Goal: Task Accomplishment & Management: Complete application form

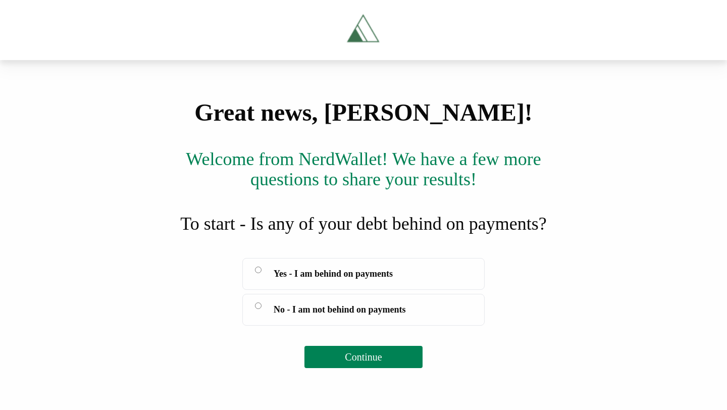
scroll to position [96, 0]
click at [378, 290] on label "Yes - I am behind on payments" at bounding box center [363, 274] width 242 height 32
click at [378, 362] on span "Continue" at bounding box center [363, 356] width 37 height 11
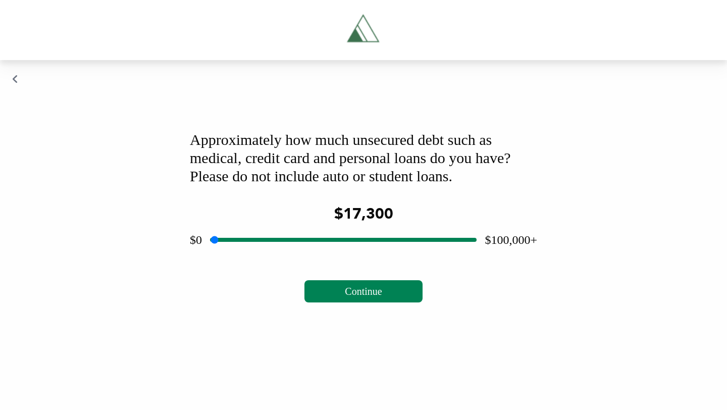
drag, startPoint x: 340, startPoint y: 324, endPoint x: 259, endPoint y: 353, distance: 85.7
type input "*****"
click at [259, 256] on input "range" at bounding box center [343, 240] width 266 height 32
click at [358, 297] on span "Continue" at bounding box center [363, 291] width 37 height 11
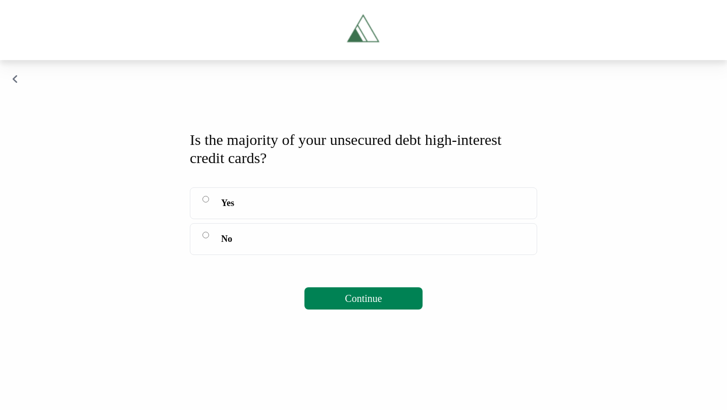
click at [402, 219] on label "Yes" at bounding box center [363, 203] width 347 height 32
click at [361, 304] on span "Continue" at bounding box center [363, 298] width 37 height 11
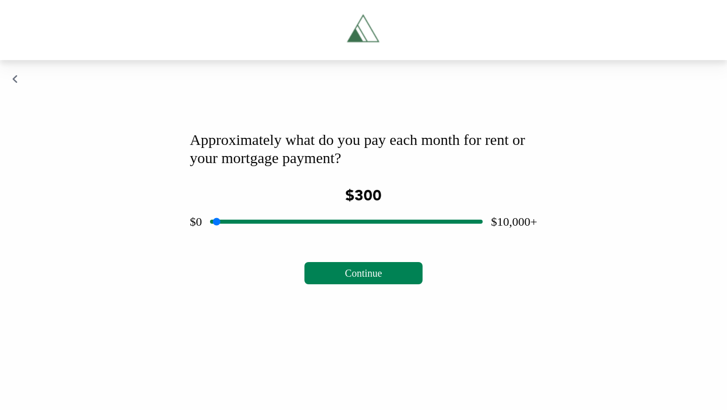
drag, startPoint x: 345, startPoint y: 327, endPoint x: 225, endPoint y: 346, distance: 121.7
type input "***"
click at [225, 238] on input "range" at bounding box center [346, 221] width 273 height 32
click at [340, 284] on button "Continue" at bounding box center [363, 273] width 118 height 22
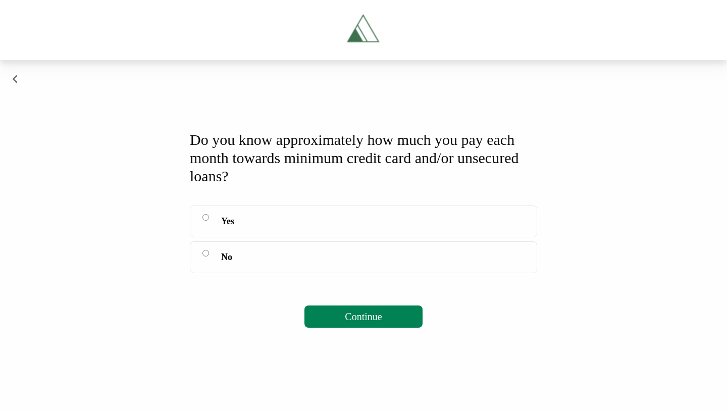
click at [343, 273] on label "No" at bounding box center [363, 257] width 347 height 32
click at [386, 185] on div "Do you know approximately how much you pay each month towards minimum credit ca…" at bounding box center [363, 158] width 347 height 55
click at [373, 322] on span "Continue" at bounding box center [363, 316] width 37 height 11
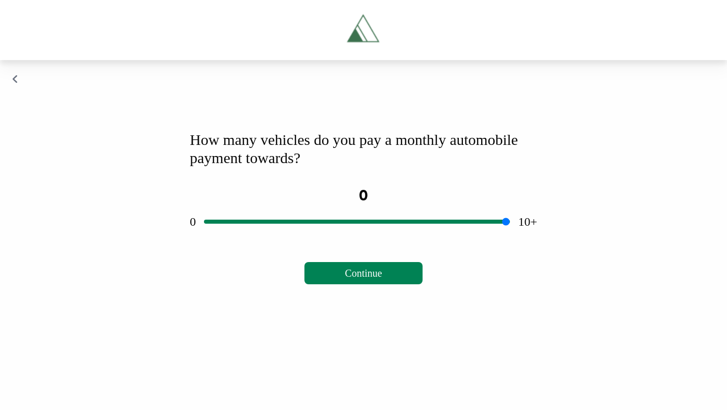
drag, startPoint x: 356, startPoint y: 327, endPoint x: 173, endPoint y: 318, distance: 182.9
type input "*"
click at [204, 238] on input "range" at bounding box center [357, 221] width 306 height 32
click at [338, 284] on button "Continue" at bounding box center [363, 273] width 118 height 22
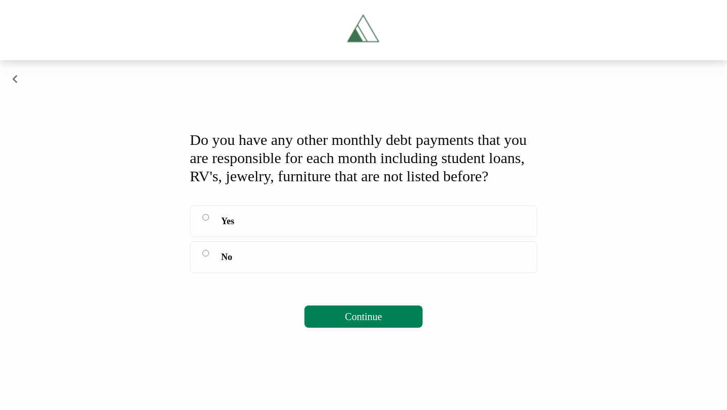
click at [372, 185] on div "Do you have any other monthly debt payments that you are responsible for each m…" at bounding box center [363, 158] width 347 height 55
click at [345, 273] on label "No" at bounding box center [363, 257] width 347 height 32
click at [363, 340] on div "Do you have any other monthly debt payments that you are responsible for each m…" at bounding box center [363, 229] width 371 height 221
click at [364, 322] on span "Continue" at bounding box center [363, 316] width 37 height 11
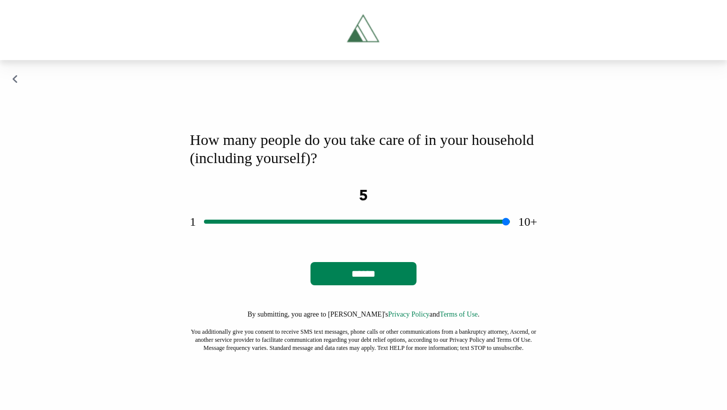
drag, startPoint x: 372, startPoint y: 256, endPoint x: 345, endPoint y: 263, distance: 27.7
click at [345, 238] on input "range" at bounding box center [357, 221] width 306 height 32
drag, startPoint x: 342, startPoint y: 267, endPoint x: 202, endPoint y: 259, distance: 139.5
type input "*"
click at [204, 238] on input "range" at bounding box center [357, 221] width 306 height 32
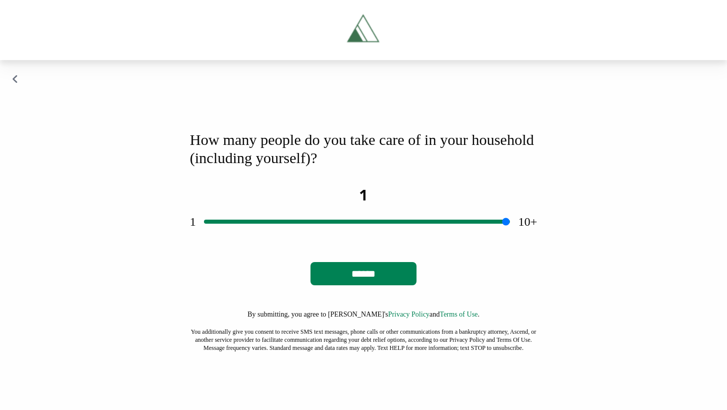
click at [354, 285] on input "******" at bounding box center [363, 273] width 106 height 23
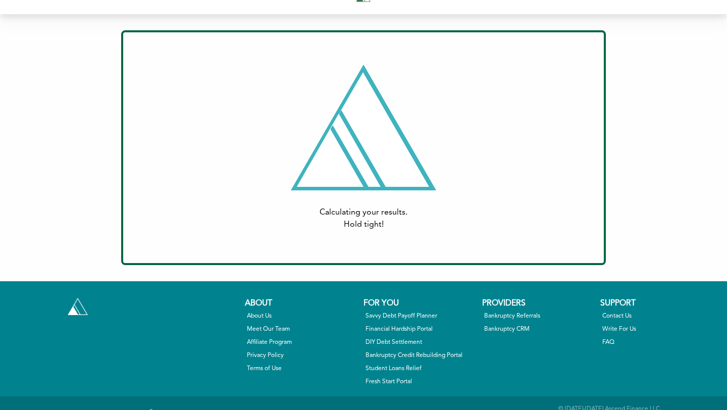
scroll to position [40, 0]
